Goal: Task Accomplishment & Management: Manage account settings

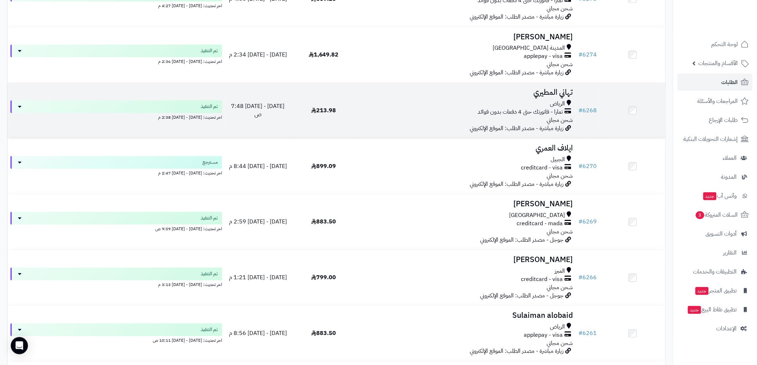
scroll to position [636, 0]
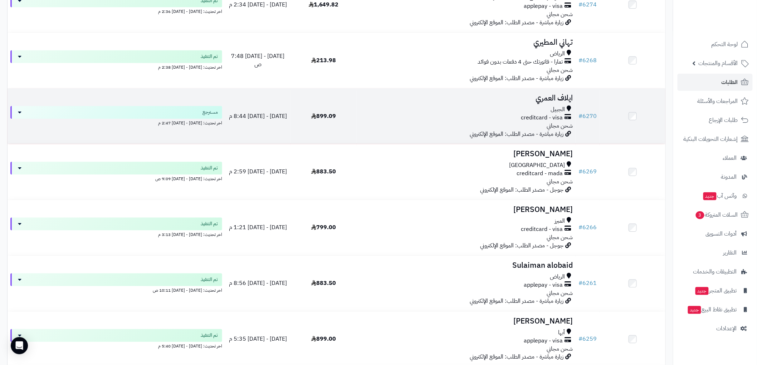
click at [477, 116] on div "creditcard - visa" at bounding box center [466, 118] width 213 height 8
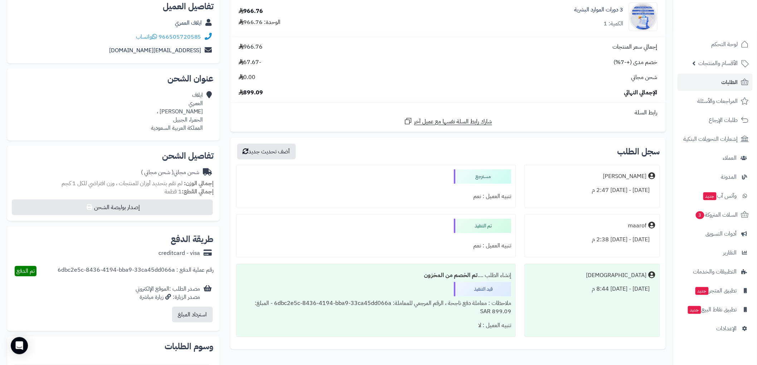
scroll to position [119, 0]
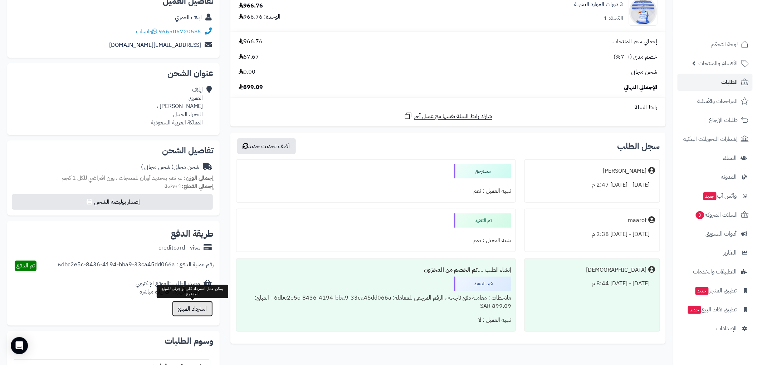
click at [199, 310] on button "استرداد المبلغ" at bounding box center [192, 309] width 41 height 16
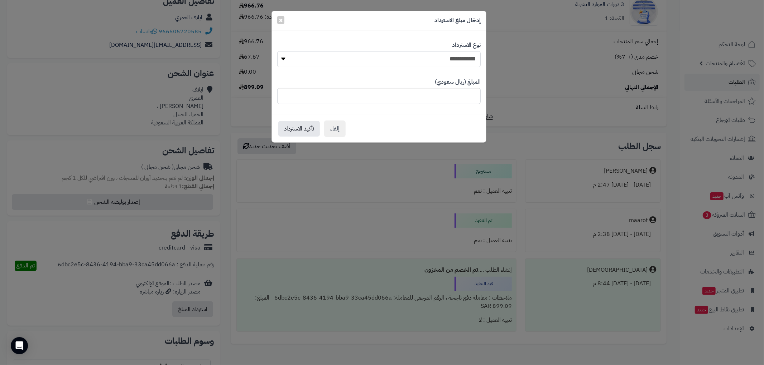
click at [427, 57] on select "**********" at bounding box center [378, 59] width 203 height 16
click at [278, 19] on span "×" at bounding box center [280, 19] width 4 height 11
